Goal: Find specific page/section: Find specific page/section

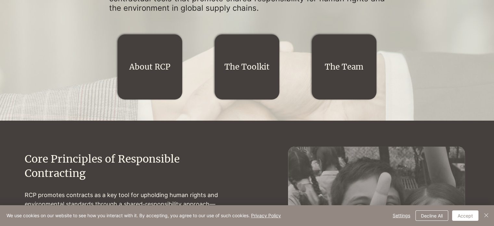
scroll to position [32, 0]
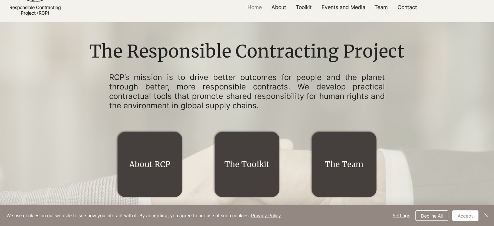
click at [257, 72] on div "main content" at bounding box center [247, 124] width 325 height 170
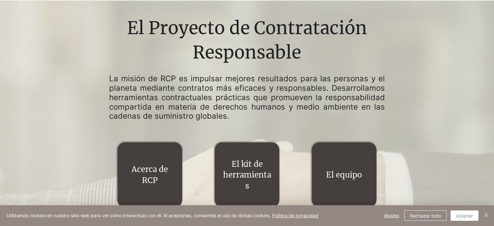
scroll to position [0, 0]
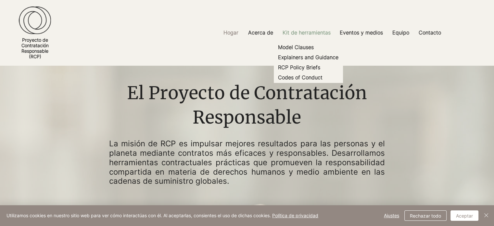
click at [307, 32] on font "Kit de herramientas" at bounding box center [307, 32] width 48 height 6
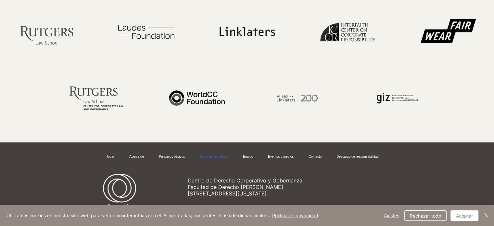
scroll to position [1382, 0]
